Goal: Task Accomplishment & Management: Manage account settings

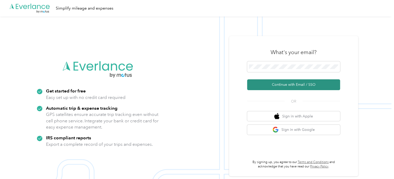
click at [288, 87] on button "Continue with Email / SSO" at bounding box center [293, 85] width 93 height 11
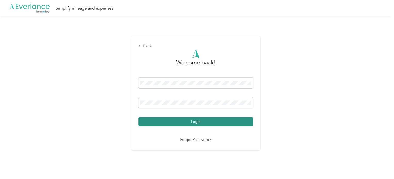
click at [163, 118] on button "Login" at bounding box center [195, 121] width 115 height 9
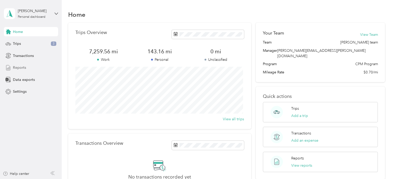
click at [31, 67] on div "Reports" at bounding box center [31, 67] width 54 height 9
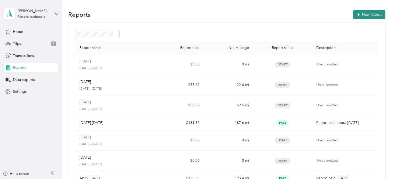
click at [368, 13] on button "New Report" at bounding box center [369, 14] width 32 height 9
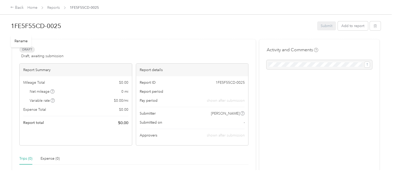
click at [30, 23] on h1 "1FE5F55CD-0025" at bounding box center [162, 26] width 303 height 12
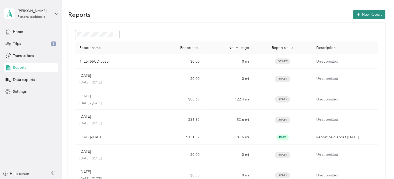
click at [361, 14] on button "New Report" at bounding box center [369, 14] width 32 height 9
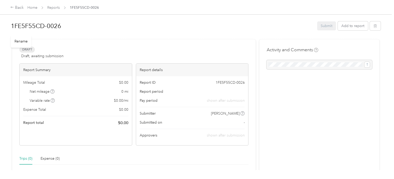
click at [51, 28] on h1 "1FE5F55CD-0026" at bounding box center [162, 26] width 303 height 12
click at [0, 25] on div "1FE5F55CD-0026 Submit Add to report Draft Draft, awaiting submission View activ…" at bounding box center [195, 85] width 391 height 170
click at [192, 52] on div "Draft Draft, awaiting submission View activity & comments" at bounding box center [133, 53] width 229 height 12
click at [357, 25] on button "Add to report" at bounding box center [353, 25] width 30 height 9
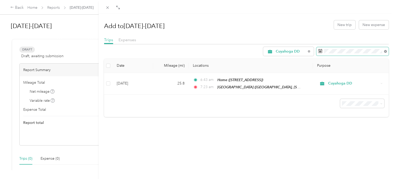
click at [384, 52] on icon at bounding box center [385, 51] width 3 height 3
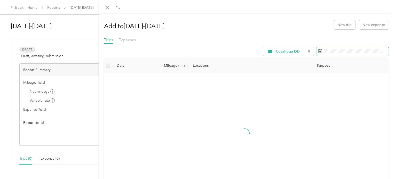
click at [320, 52] on rect at bounding box center [320, 51] width 1 height 1
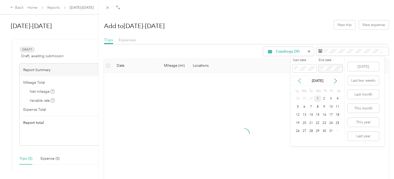
click at [299, 81] on icon at bounding box center [299, 81] width 3 height 5
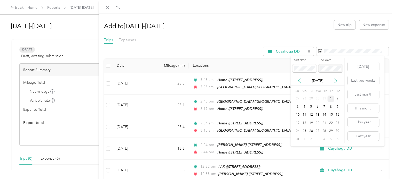
click at [331, 98] on div "1" at bounding box center [330, 99] width 7 height 6
click at [298, 140] on div "31" at bounding box center [297, 139] width 7 height 6
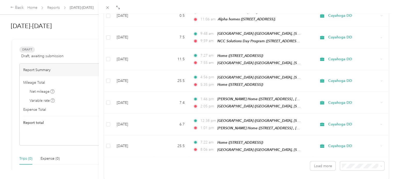
scroll to position [463, 0]
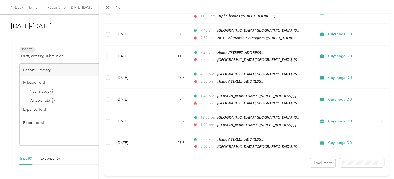
click at [355, 138] on span "100 per load" at bounding box center [350, 139] width 21 height 4
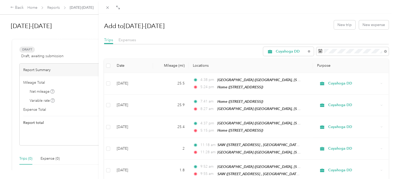
click at [224, 46] on div at bounding box center [246, 45] width 285 height 3
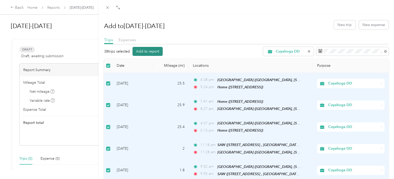
click at [151, 50] on button "Add to report" at bounding box center [147, 51] width 30 height 9
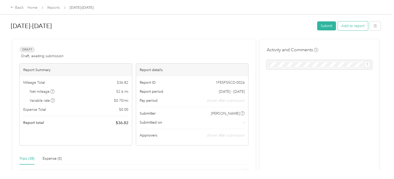
click at [349, 27] on button "Add to report" at bounding box center [353, 25] width 30 height 9
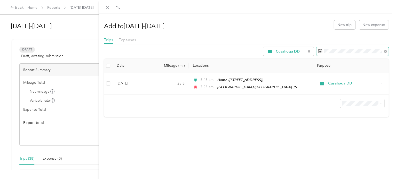
click at [318, 50] on icon at bounding box center [320, 51] width 4 height 4
click at [384, 50] on icon at bounding box center [385, 51] width 3 height 3
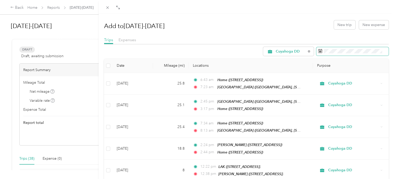
click at [320, 51] on rect at bounding box center [320, 51] width 1 height 1
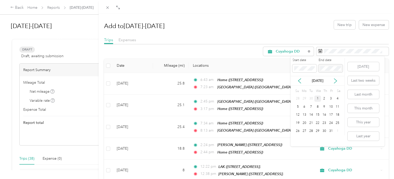
click at [338, 59] on label "End date" at bounding box center [330, 60] width 24 height 5
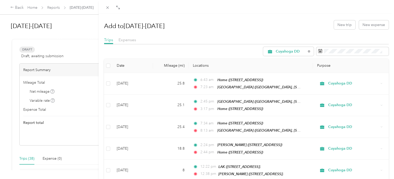
click at [261, 28] on div "Add to [DATE]-[DATE] New trip New expense" at bounding box center [246, 24] width 285 height 15
click at [320, 51] on rect at bounding box center [320, 51] width 1 height 1
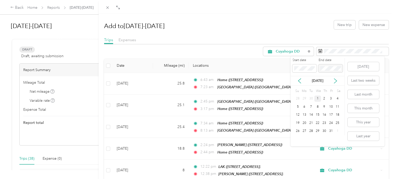
click at [341, 60] on label "End date" at bounding box center [330, 60] width 24 height 5
click at [301, 80] on icon at bounding box center [299, 81] width 5 height 5
click at [317, 131] on div "27" at bounding box center [317, 131] width 7 height 6
click at [337, 59] on label "End date" at bounding box center [330, 60] width 24 height 5
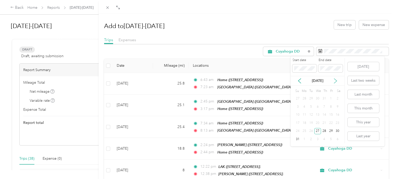
click at [333, 81] on icon at bounding box center [335, 81] width 5 height 5
click at [311, 131] on div "30" at bounding box center [311, 131] width 7 height 6
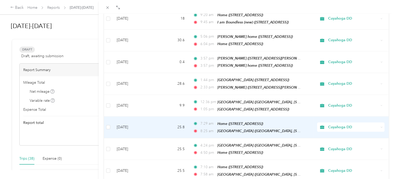
scroll to position [463, 0]
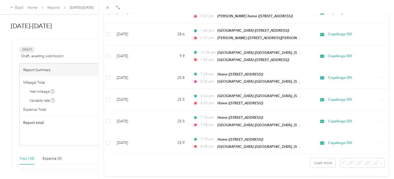
click at [353, 142] on li "100 per load" at bounding box center [358, 139] width 44 height 9
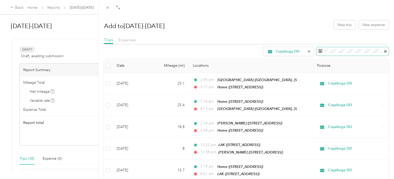
click at [384, 51] on icon at bounding box center [385, 51] width 3 height 3
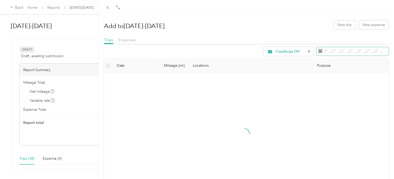
click at [318, 52] on icon at bounding box center [320, 51] width 4 height 4
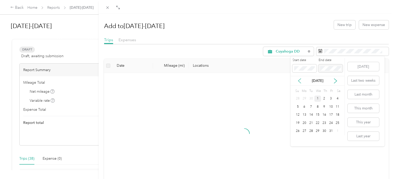
click at [300, 81] on icon at bounding box center [299, 81] width 5 height 5
click at [334, 81] on icon at bounding box center [335, 81] width 5 height 5
click at [311, 130] on div "30" at bounding box center [311, 131] width 7 height 6
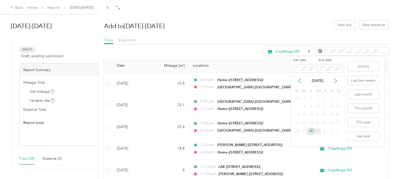
click at [311, 132] on div "30" at bounding box center [311, 131] width 7 height 6
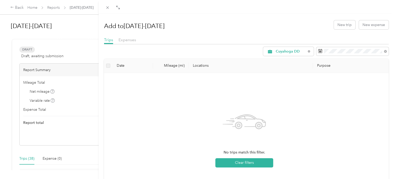
click at [53, 7] on div "Add to [DATE]-[DATE] New trip New expense Trips Expenses Cuyahoga DD Date Milea…" at bounding box center [197, 89] width 394 height 179
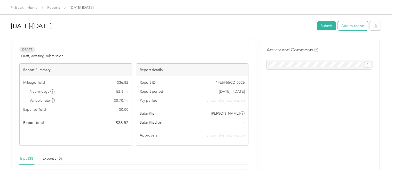
click at [344, 23] on button "Add to report" at bounding box center [353, 25] width 30 height 9
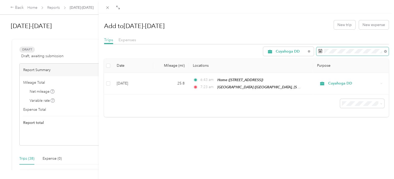
click at [318, 50] on icon at bounding box center [320, 50] width 4 height 0
click at [384, 51] on icon at bounding box center [385, 51] width 3 height 3
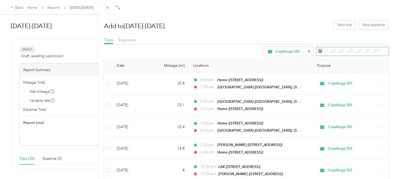
click at [320, 52] on rect at bounding box center [320, 52] width 1 height 1
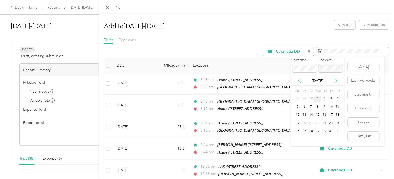
click at [298, 83] on icon at bounding box center [299, 81] width 5 height 5
click at [300, 82] on icon at bounding box center [299, 81] width 5 height 5
click at [317, 131] on div "27" at bounding box center [317, 131] width 7 height 6
click at [308, 78] on p "[DATE]" at bounding box center [318, 80] width 22 height 5
click at [320, 80] on p "[DATE]" at bounding box center [318, 80] width 22 height 5
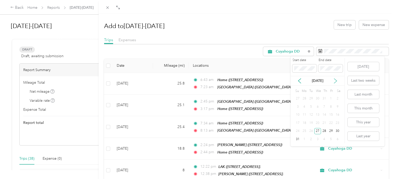
click at [335, 80] on icon at bounding box center [335, 81] width 5 height 5
click at [311, 130] on div "30" at bounding box center [311, 131] width 7 height 6
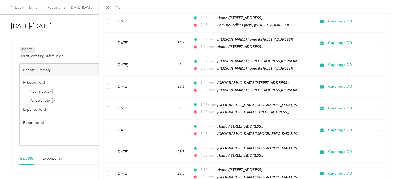
scroll to position [463, 0]
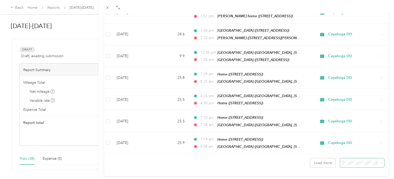
click at [351, 159] on span at bounding box center [362, 163] width 44 height 9
click at [351, 139] on span "100 per load" at bounding box center [350, 139] width 21 height 4
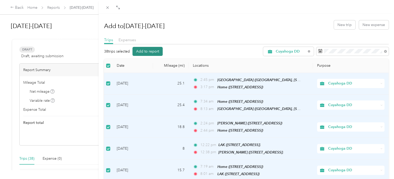
click at [152, 52] on button "Add to report" at bounding box center [147, 51] width 30 height 9
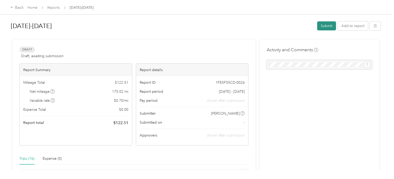
click at [329, 27] on button "Submit" at bounding box center [326, 25] width 19 height 9
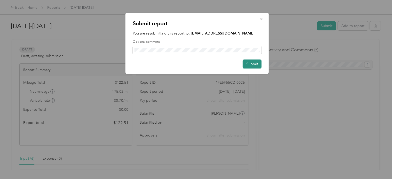
click at [252, 62] on button "Submit" at bounding box center [252, 64] width 19 height 9
